Goal: Task Accomplishment & Management: Use online tool/utility

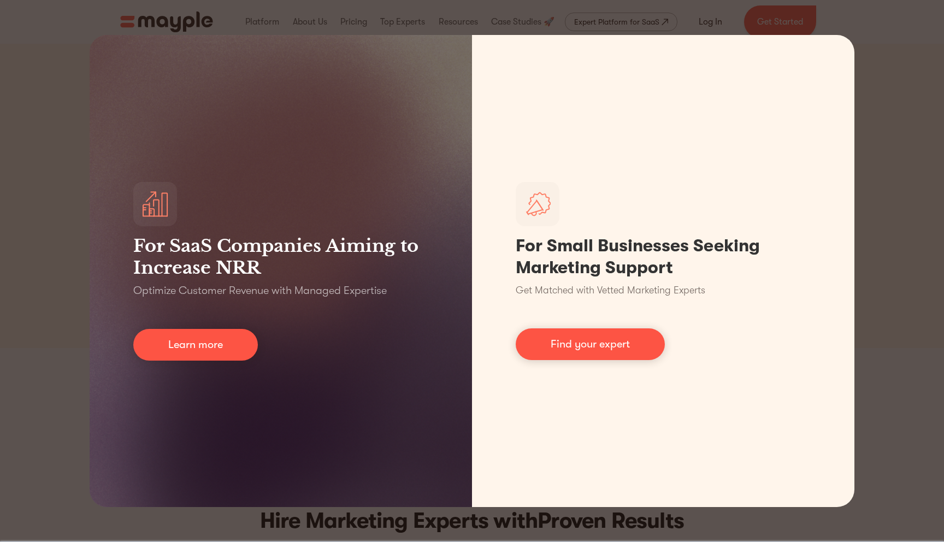
click at [870, 64] on div "For SaaS Companies Aiming to Increase NRR Optimize Customer Revenue with Manage…" at bounding box center [472, 271] width 944 height 542
click at [857, 36] on div "For SaaS Companies Aiming to Increase NRR Optimize Customer Revenue with Manage…" at bounding box center [472, 271] width 944 height 542
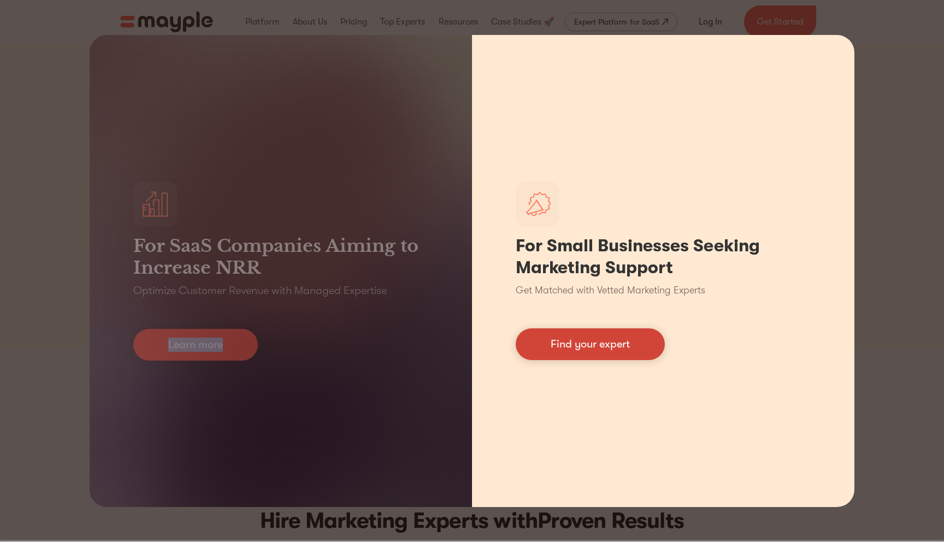
click at [591, 347] on link "Find your expert" at bounding box center [590, 344] width 149 height 32
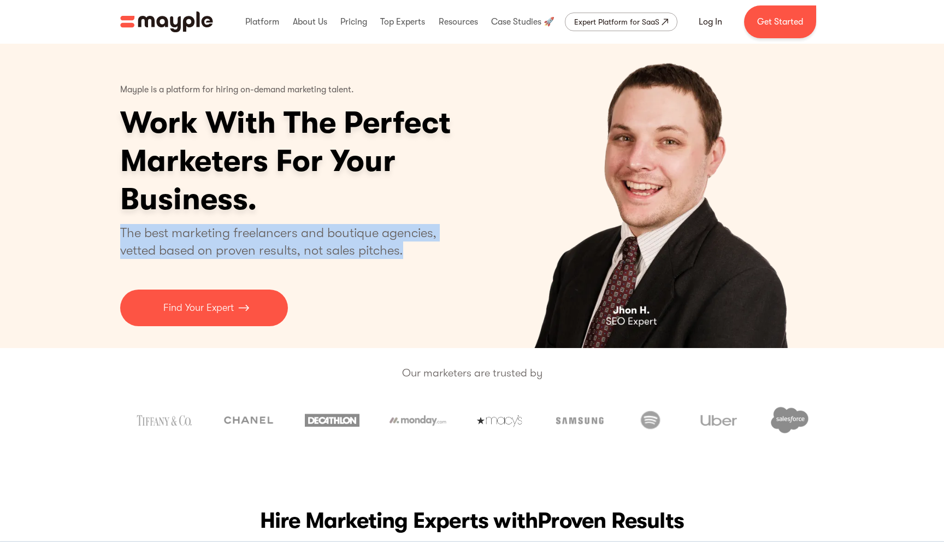
drag, startPoint x: 125, startPoint y: 223, endPoint x: 404, endPoint y: 253, distance: 280.2
click at [404, 253] on p "The best marketing freelancers and boutique agencies, vetted based on proven re…" at bounding box center [284, 241] width 329 height 35
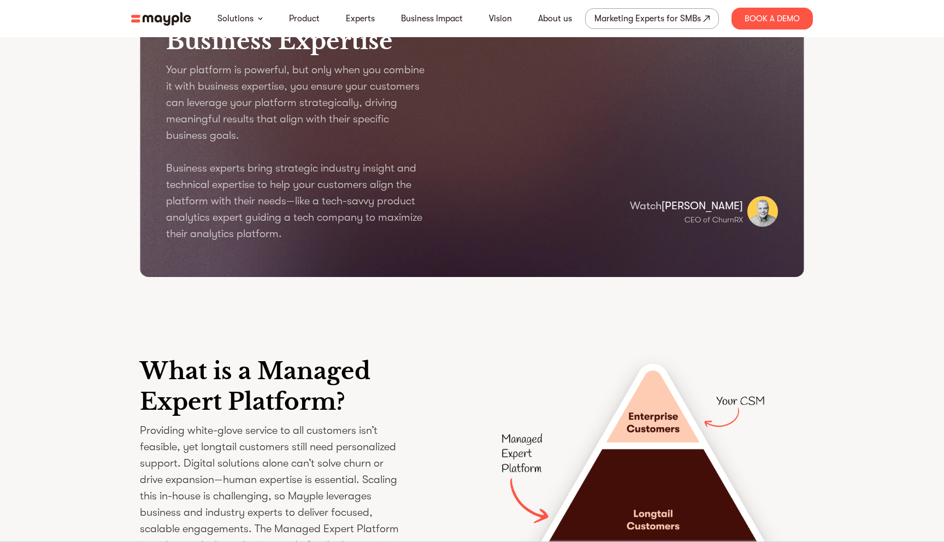
scroll to position [1438, 0]
